Goal: Task Accomplishment & Management: Manage account settings

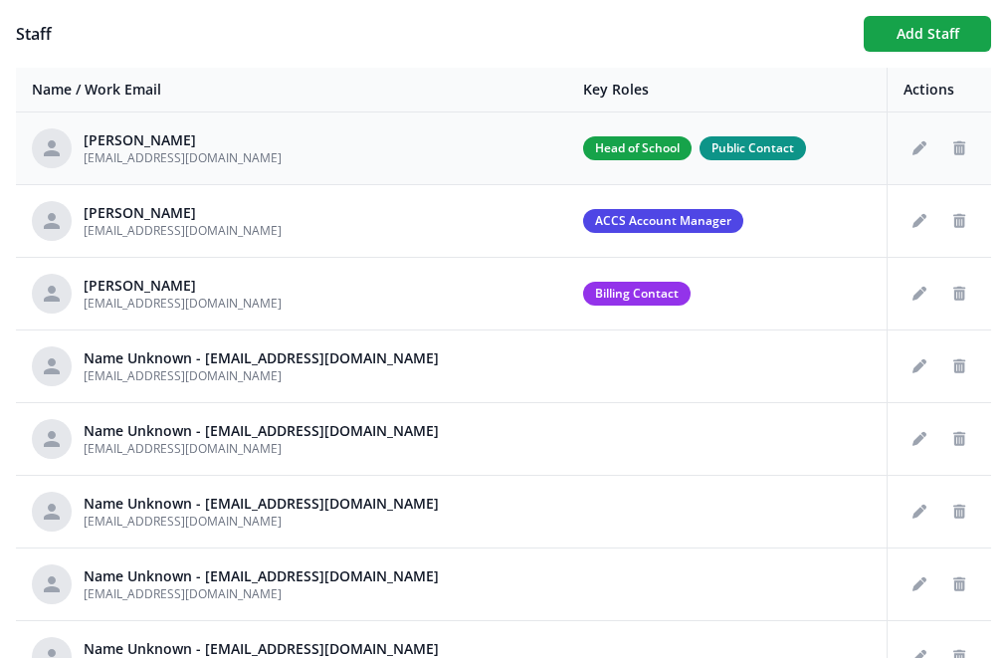
click at [269, 169] on td "Dr. David Seibel dseibel@armadeiacadeny.com" at bounding box center [291, 148] width 551 height 73
drag, startPoint x: 197, startPoint y: 154, endPoint x: 222, endPoint y: 137, distance: 30.1
click at [222, 137] on div "Dr. David Seibel dseibel@armadeiacadeny.com" at bounding box center [183, 148] width 198 height 36
click at [214, 135] on div "Dr. David Seibel" at bounding box center [183, 140] width 198 height 20
click at [391, 140] on div "Dr. David Seibel dseibel@armadeiacadeny.com" at bounding box center [292, 148] width 520 height 40
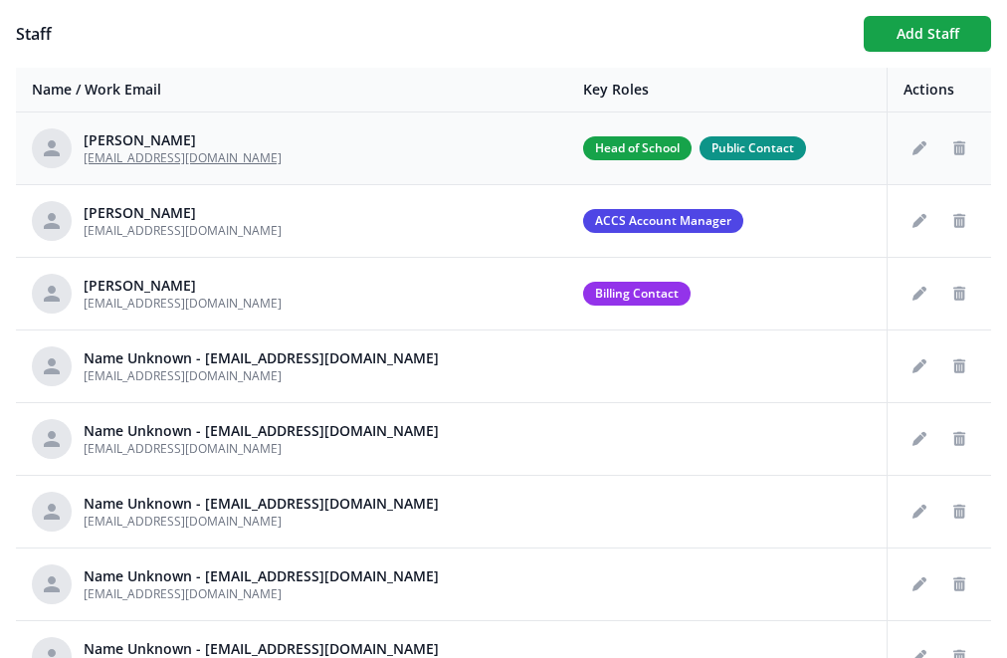
click at [170, 159] on span "dseibel@armadeiacadeny.com" at bounding box center [183, 157] width 198 height 17
click at [909, 139] on button "Edit staff" at bounding box center [920, 148] width 32 height 32
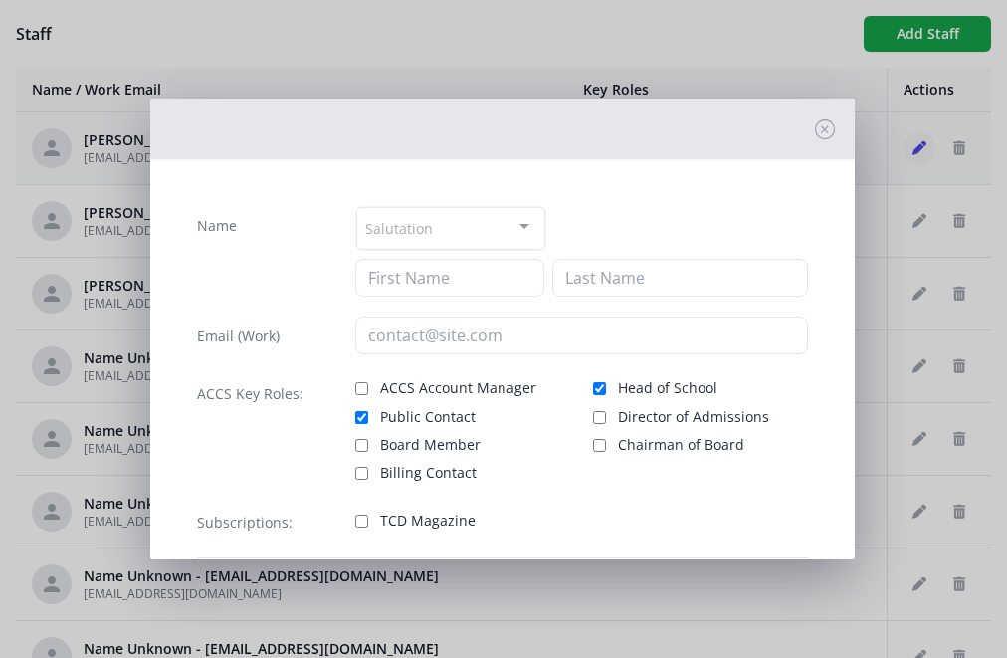
type input "David"
type input "Seibel"
type input "dseibel@armadeiacadeny.com"
checkbox input "true"
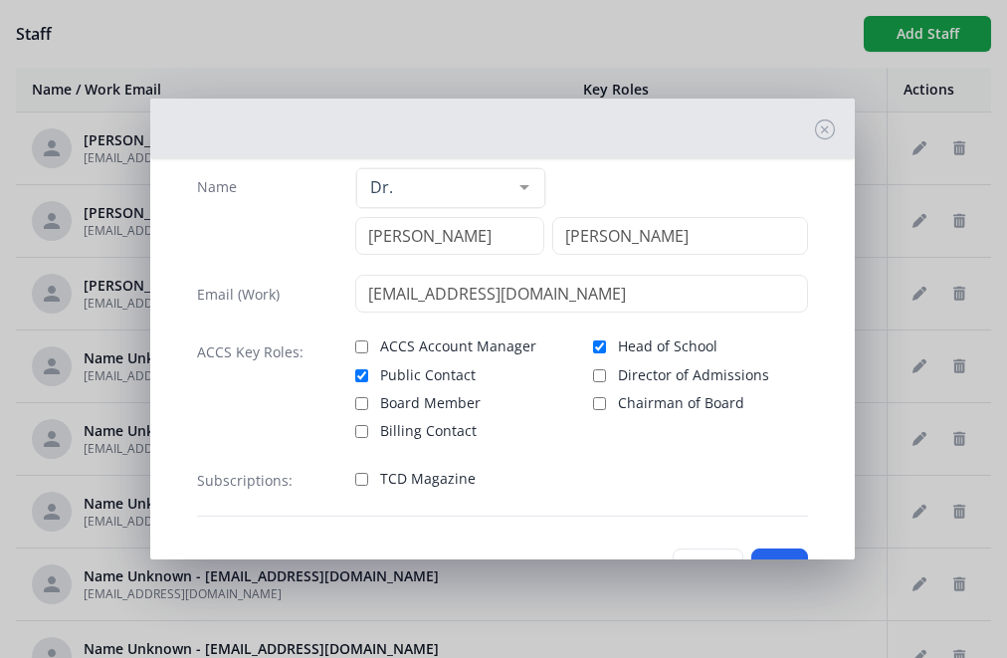
scroll to position [38, 0]
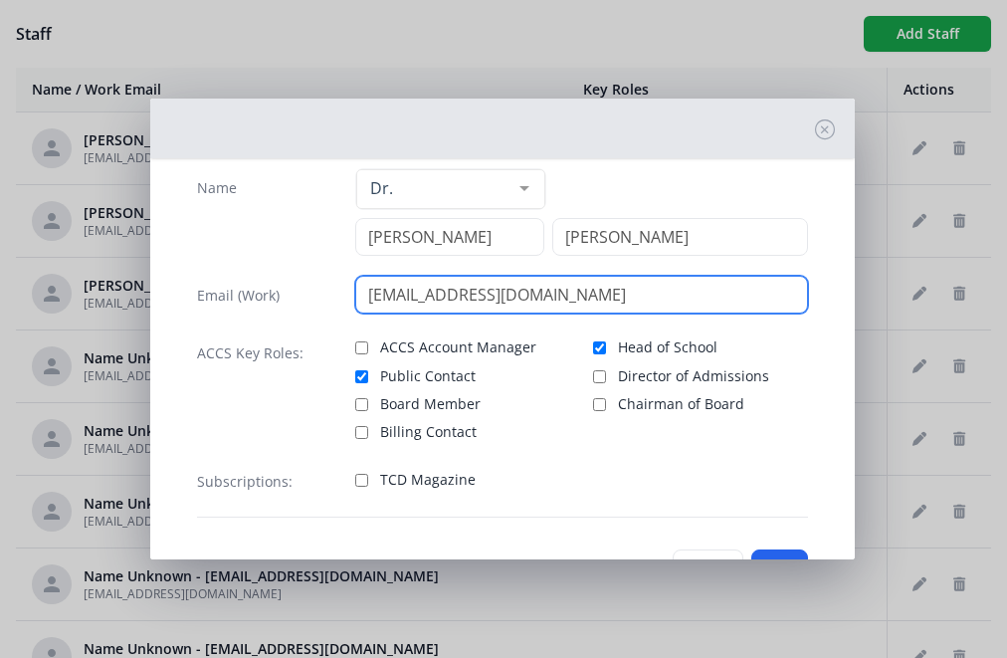
click at [542, 288] on input "dseibel@armadeiacadeny.com" at bounding box center [582, 295] width 454 height 38
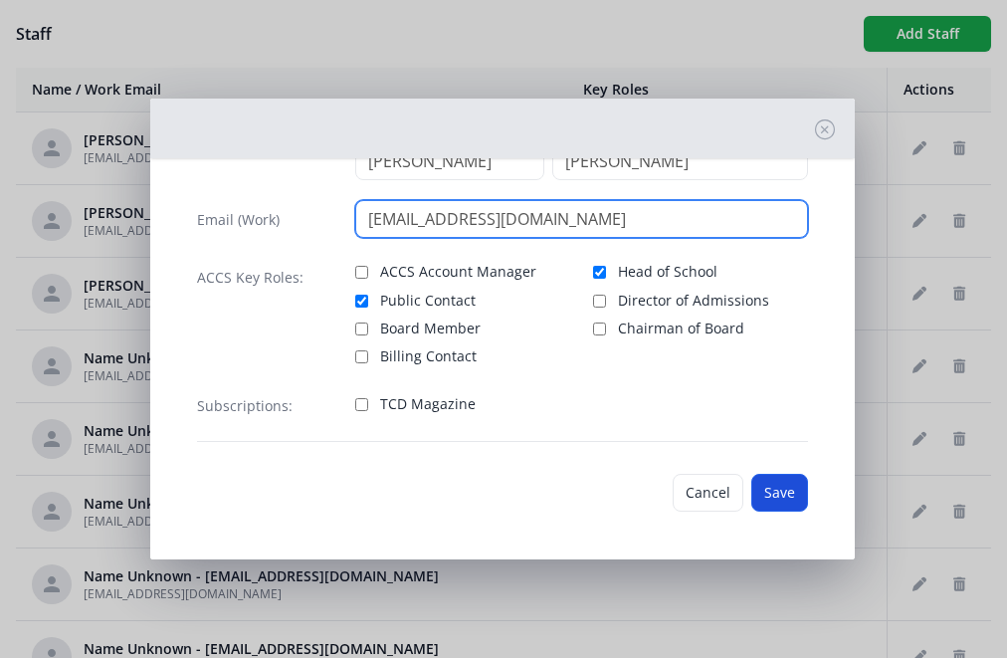
type input "dseibel@armadeiacademy.com"
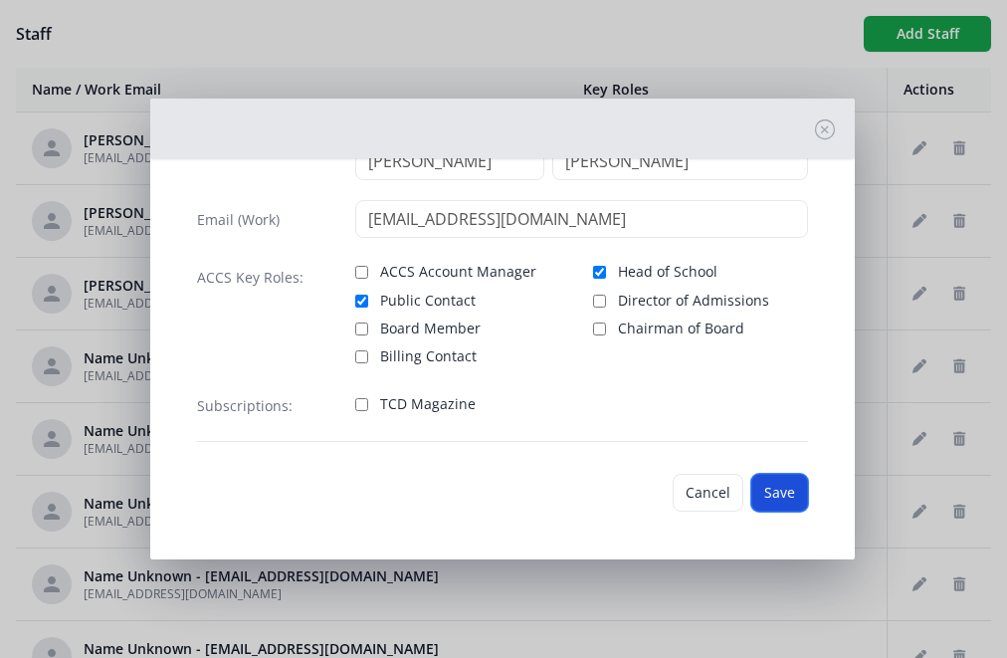
click at [769, 489] on button "Save" at bounding box center [779, 493] width 57 height 38
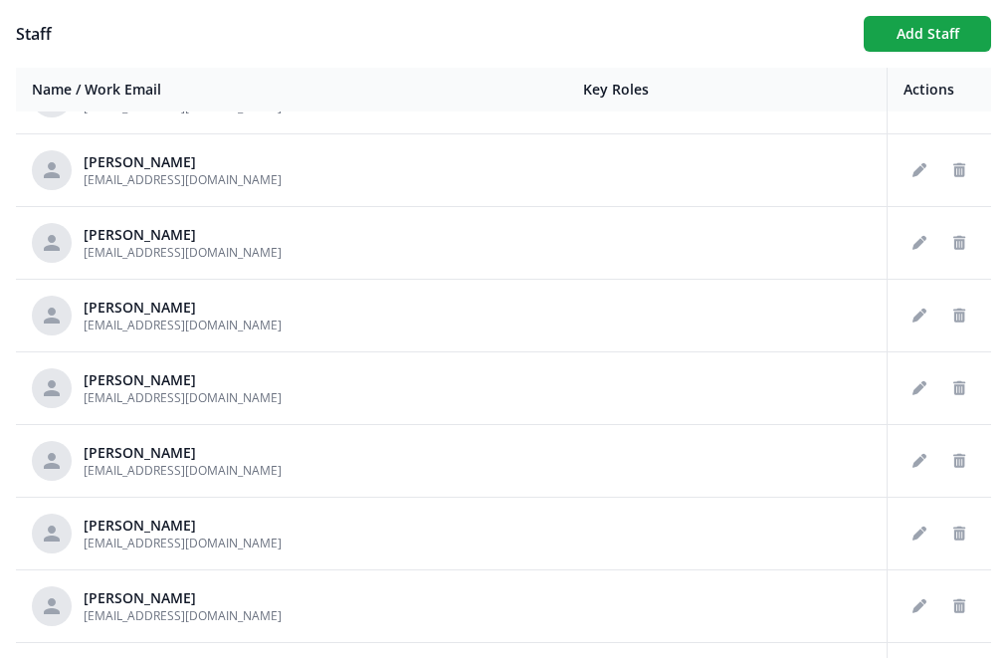
scroll to position [1796, 0]
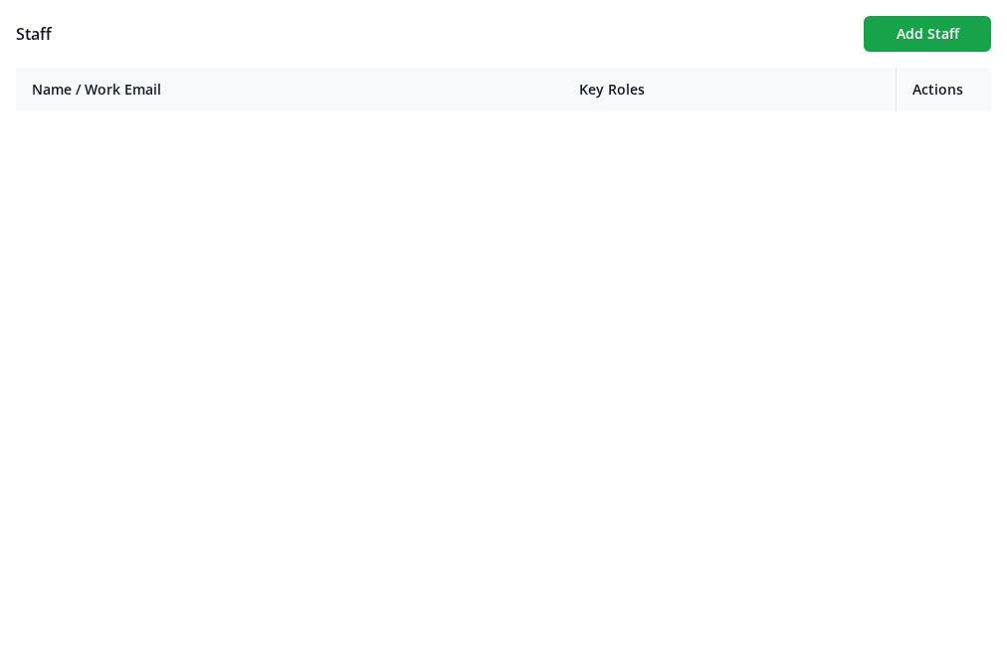
click at [91, 507] on section "Staff Add Staff Name / Work Email Key Roles Actions" at bounding box center [503, 329] width 1007 height 658
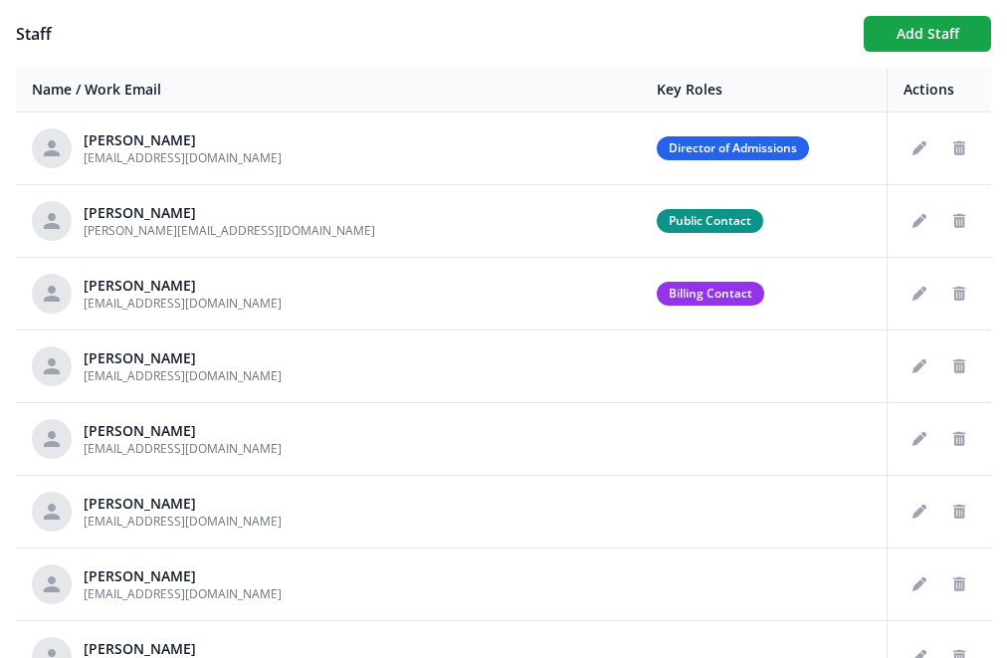
click at [124, 51] on div "Staff Add Staff" at bounding box center [503, 34] width 975 height 36
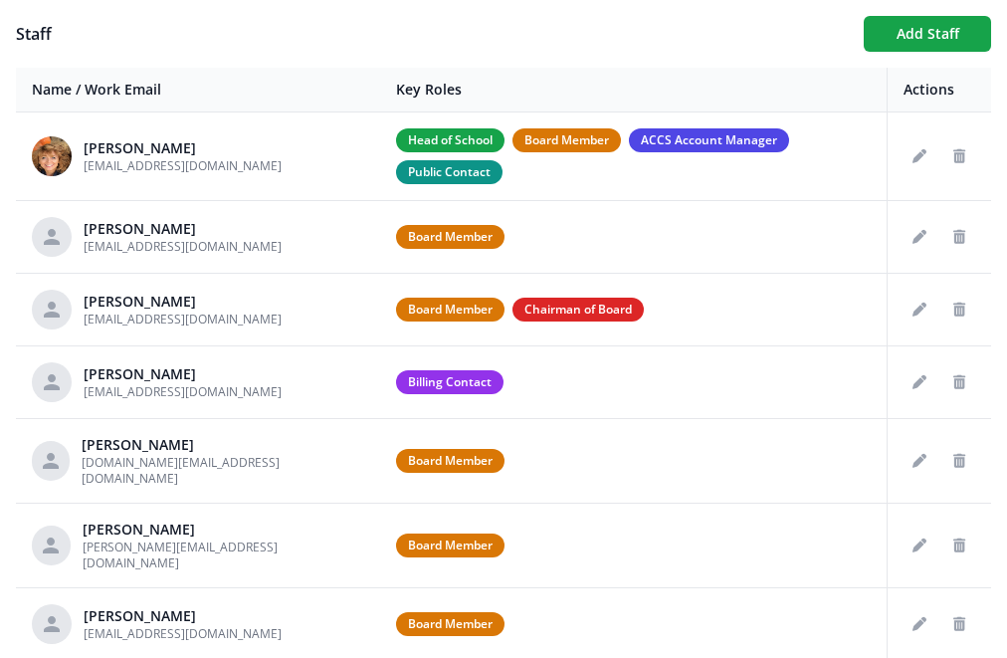
drag, startPoint x: 157, startPoint y: 50, endPoint x: 111, endPoint y: 52, distance: 45.8
click at [157, 50] on div "Staff Add Staff" at bounding box center [503, 34] width 975 height 36
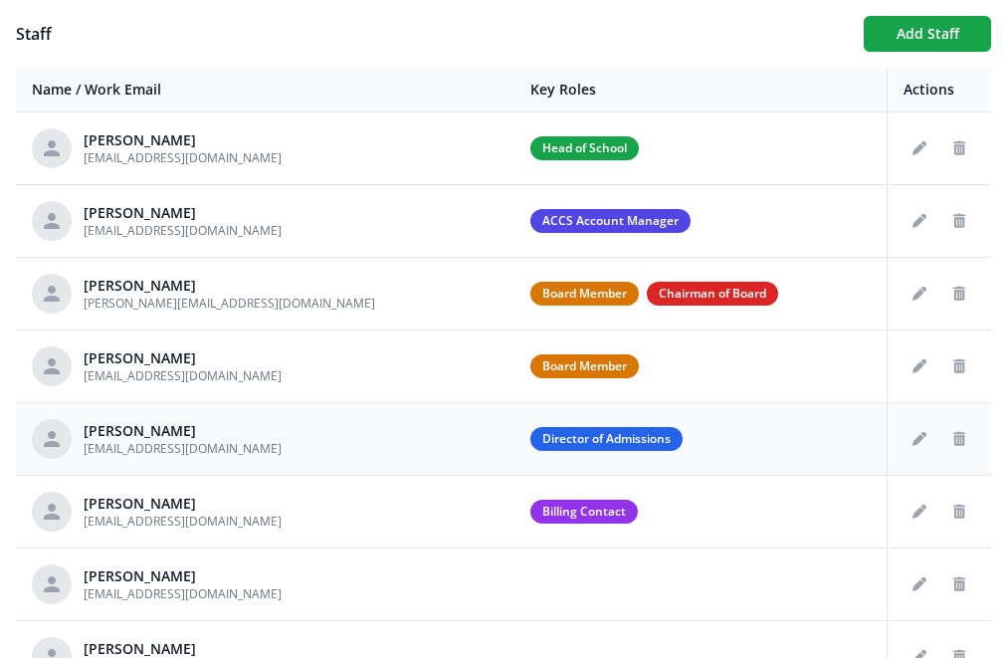
click at [21, 469] on td "[PERSON_NAME] [PERSON_NAME][EMAIL_ADDRESS][DOMAIN_NAME]" at bounding box center [265, 439] width 499 height 73
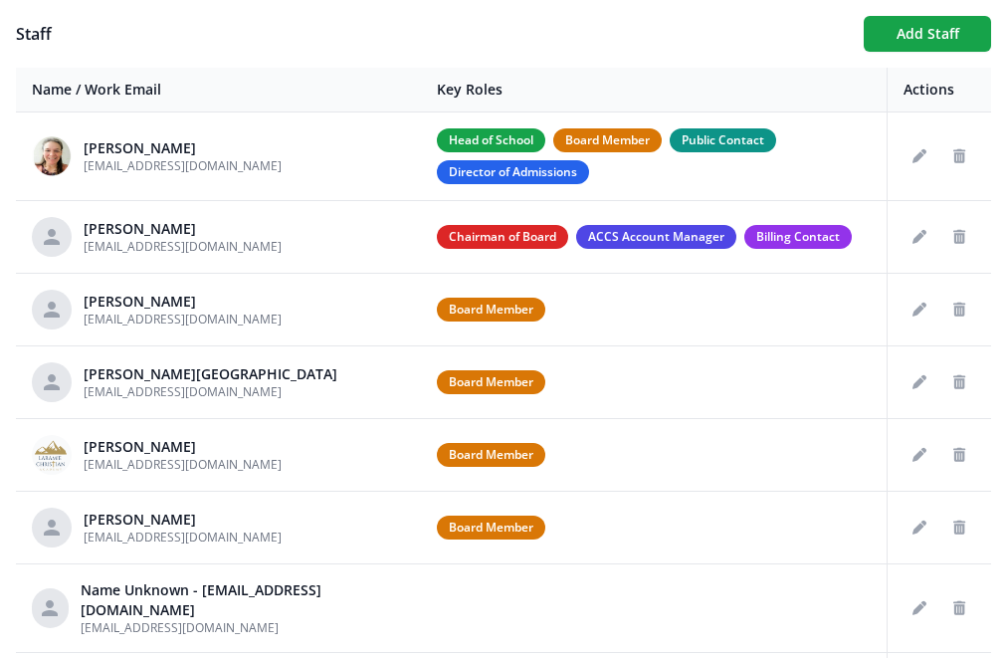
click at [358, 29] on h1 "Staff" at bounding box center [432, 34] width 832 height 24
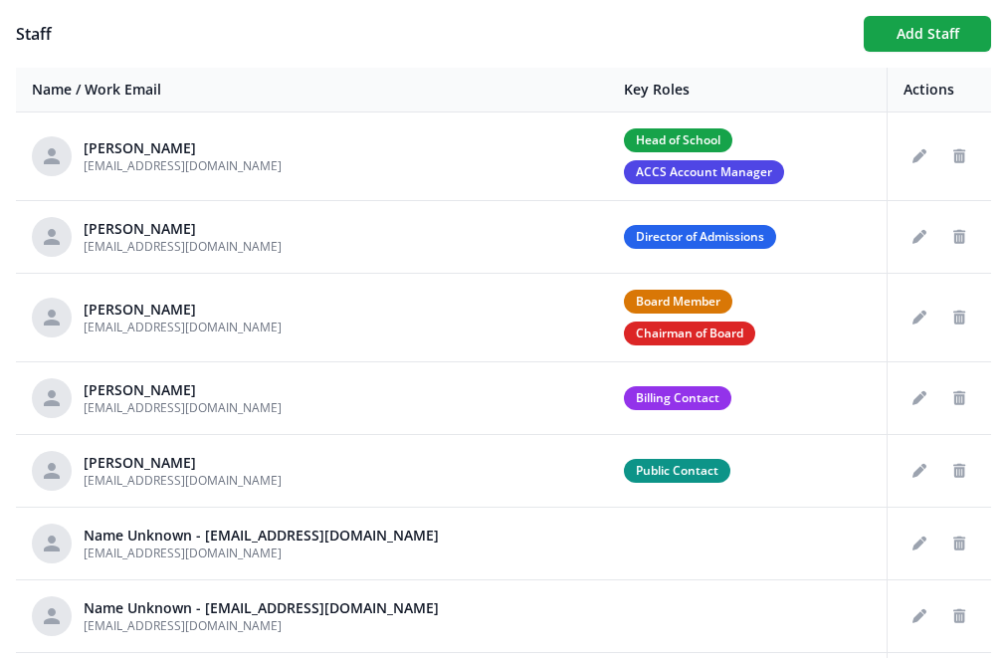
click at [3, 162] on div "Staff Add Staff Name / Work Email Key Roles Actions Adam Keffer headofschool@th…" at bounding box center [503, 368] width 1007 height 737
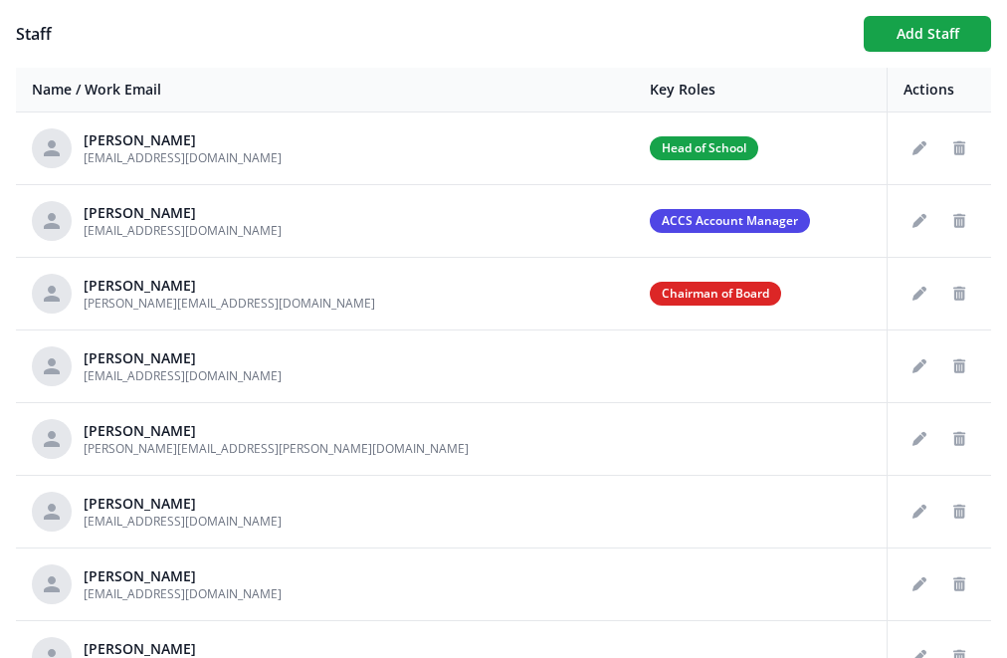
click at [0, 181] on div "Staff Add Staff Name / Work Email Key Roles Actions Peter Hansen phansen@prov-c…" at bounding box center [503, 368] width 1007 height 737
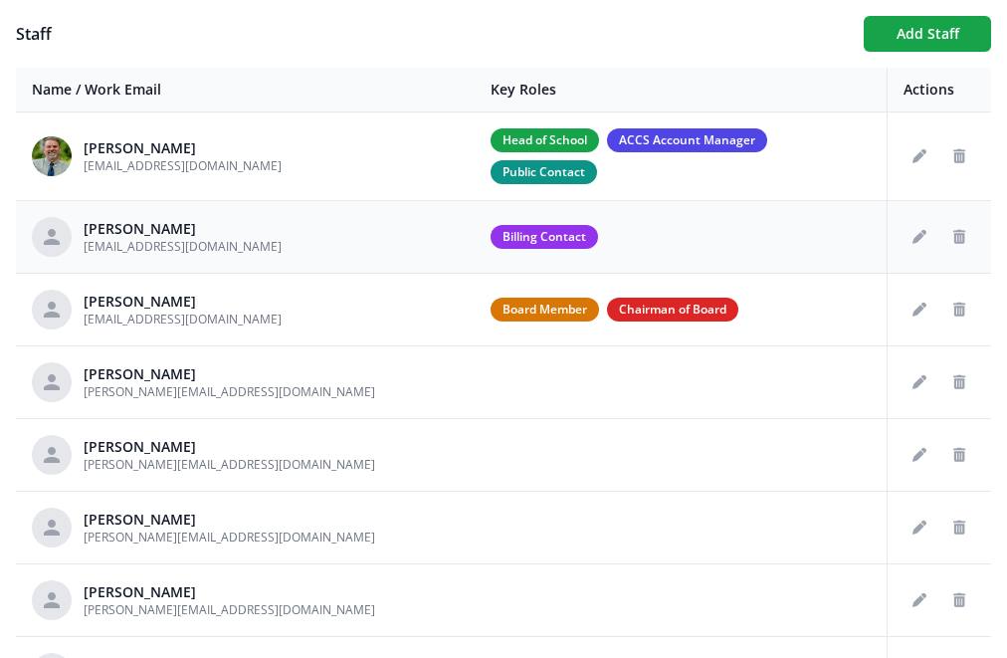
click at [16, 201] on td "Kathleen McLeod officemanager@providenceclassicalchristian.org" at bounding box center [245, 237] width 459 height 73
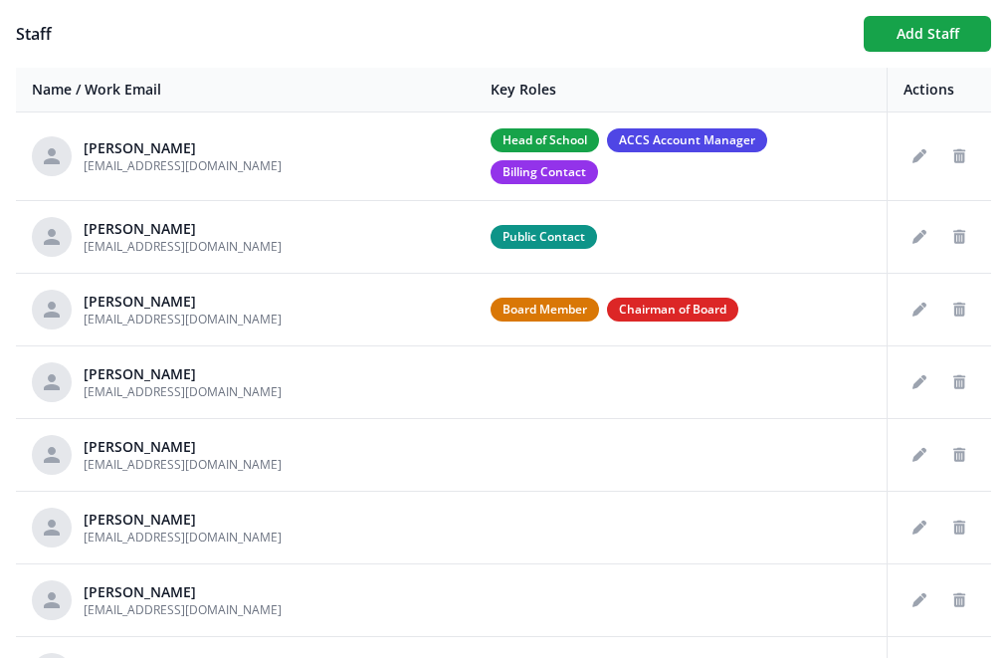
click at [1, 141] on div "Staff Add Staff Name / Work Email Key Roles Actions [PERSON_NAME] [EMAIL_ADDRES…" at bounding box center [503, 368] width 1007 height 737
